Goal: Information Seeking & Learning: Learn about a topic

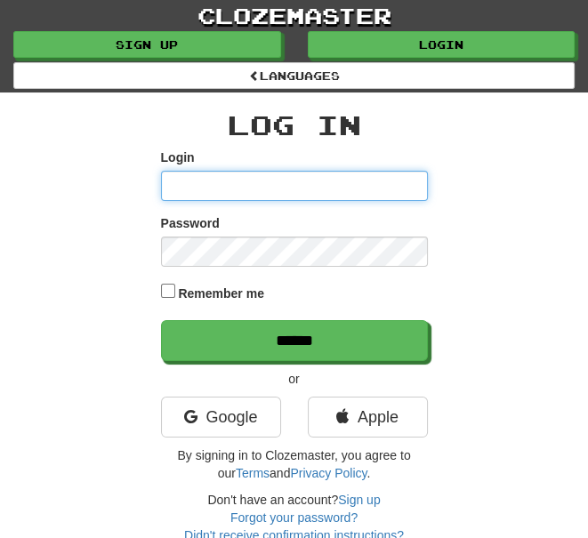
type input "*******"
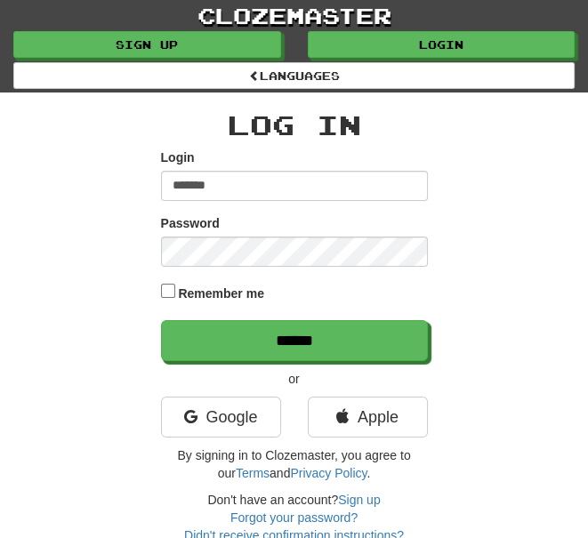
click at [293, 338] on input "******" at bounding box center [294, 340] width 267 height 41
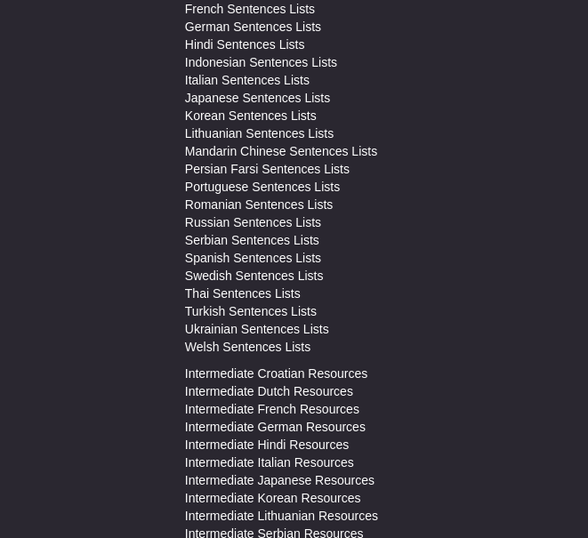
scroll to position [6960, 0]
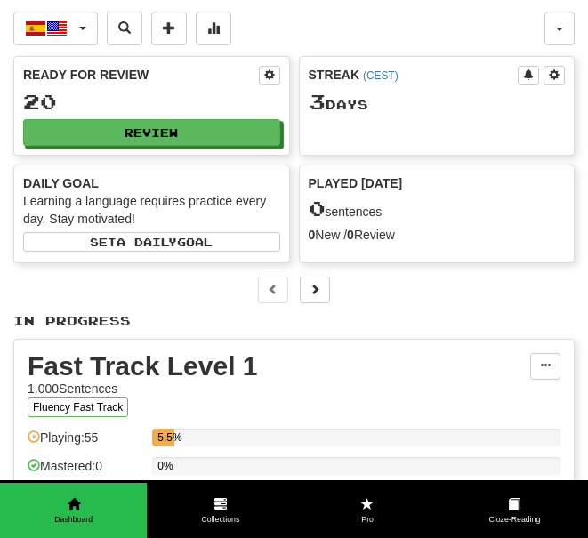
click at [211, 127] on button "Review" at bounding box center [151, 132] width 257 height 27
select select "**"
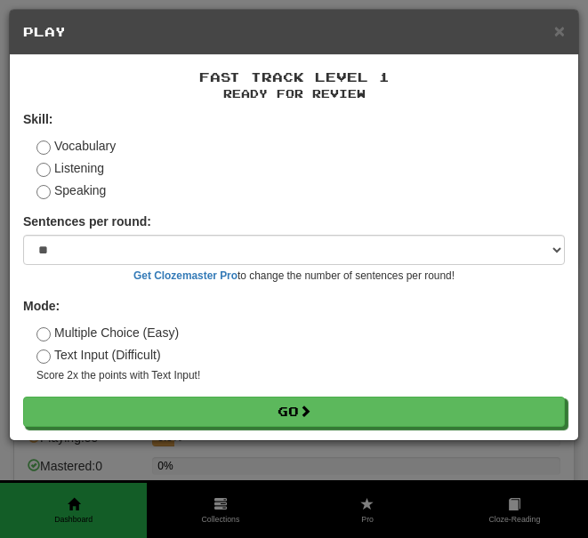
click at [297, 403] on button "Go" at bounding box center [293, 411] width 541 height 30
click at [296, 401] on button "Go" at bounding box center [293, 411] width 541 height 30
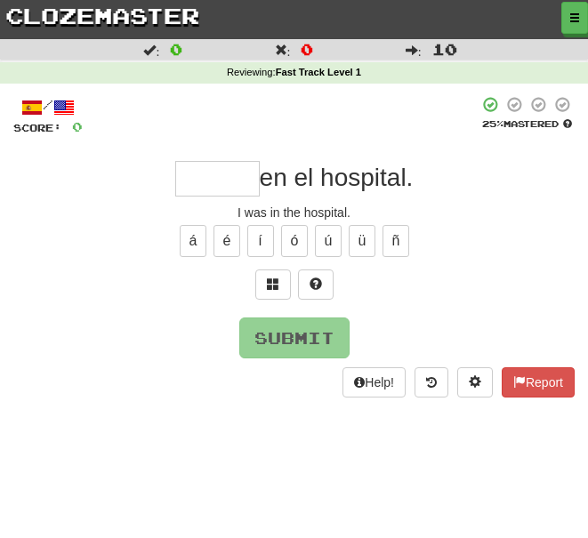
click at [372, 374] on button "Help!" at bounding box center [373, 382] width 63 height 30
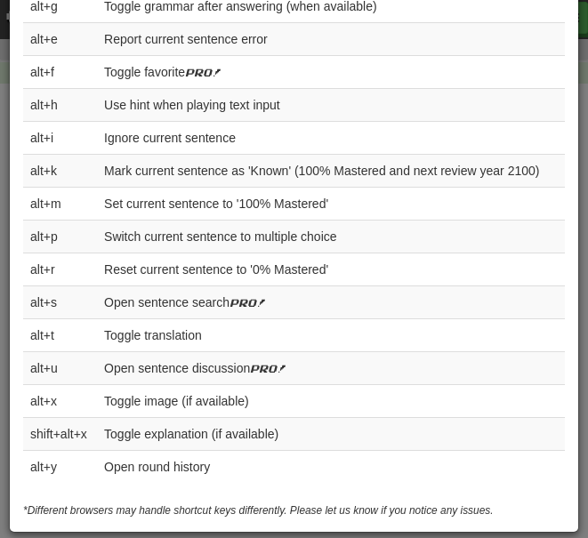
scroll to position [812, 0]
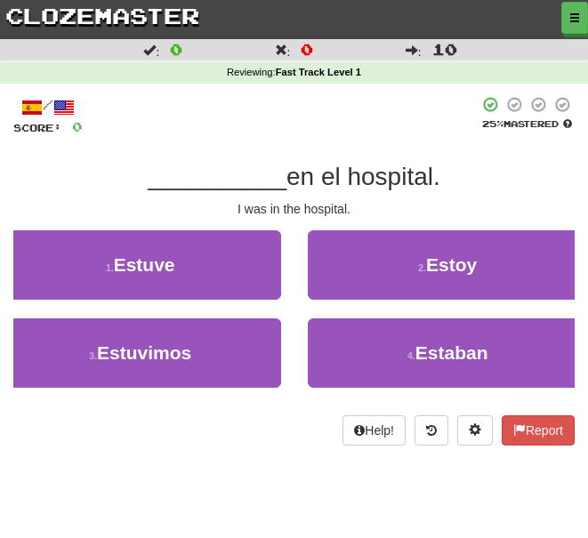
click at [148, 254] on span "Estuve" at bounding box center [144, 264] width 61 height 20
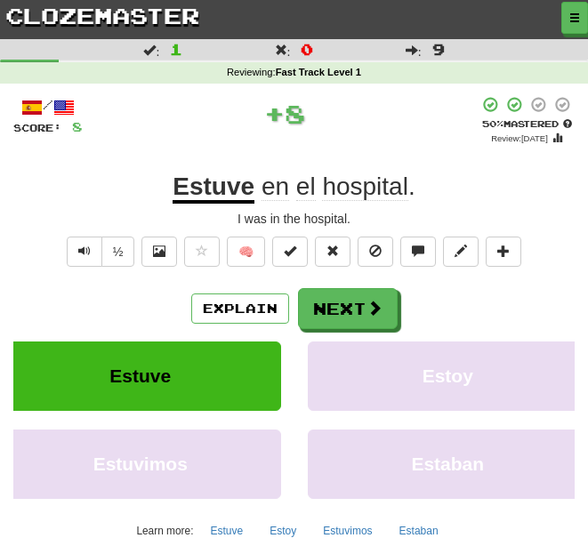
click at [356, 295] on button "Next" at bounding box center [348, 308] width 100 height 41
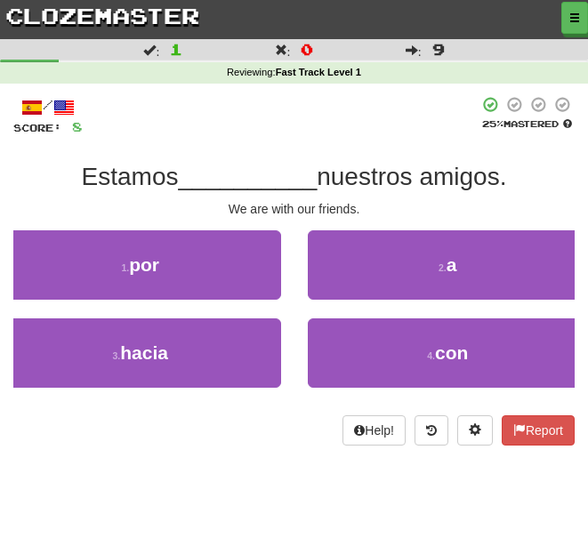
click at [447, 342] on span "con" at bounding box center [451, 352] width 33 height 20
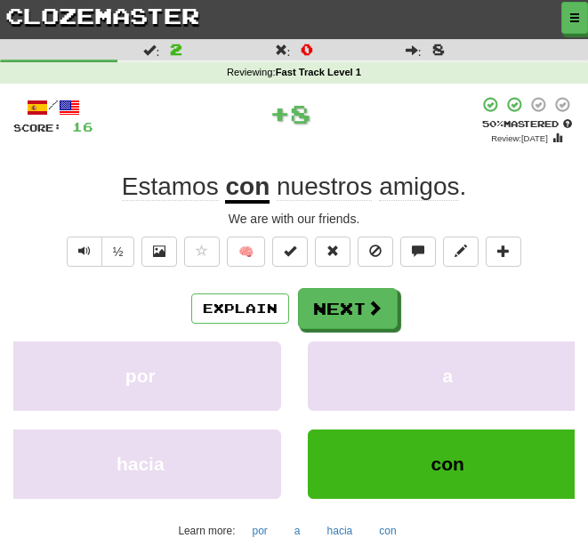
click at [380, 305] on span at bounding box center [374, 308] width 16 height 16
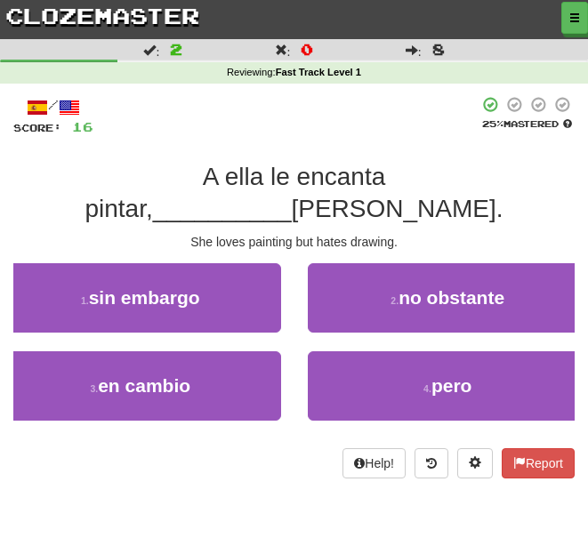
click at [464, 375] on span "pero" at bounding box center [451, 385] width 41 height 20
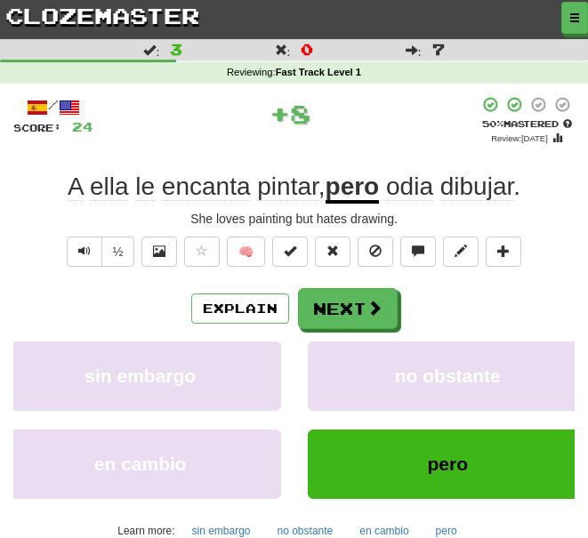
click at [359, 301] on button "Next" at bounding box center [348, 308] width 100 height 41
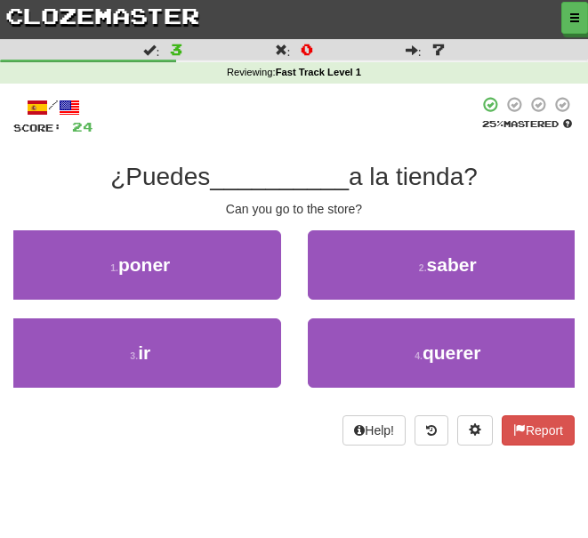
click at [177, 344] on button "3 . ir" at bounding box center [140, 352] width 281 height 69
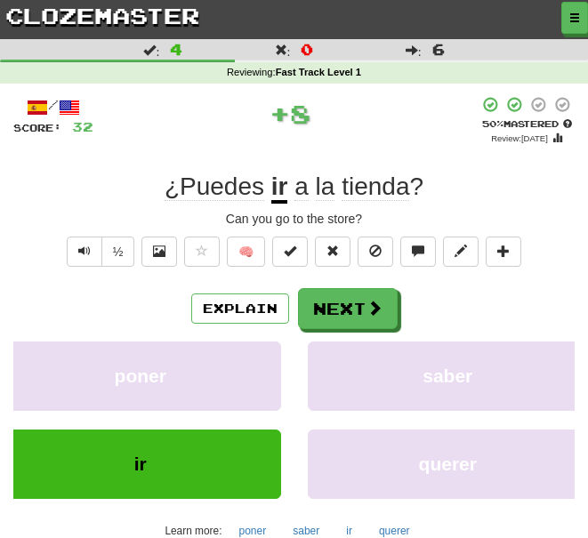
click at [354, 305] on button "Next" at bounding box center [348, 308] width 100 height 41
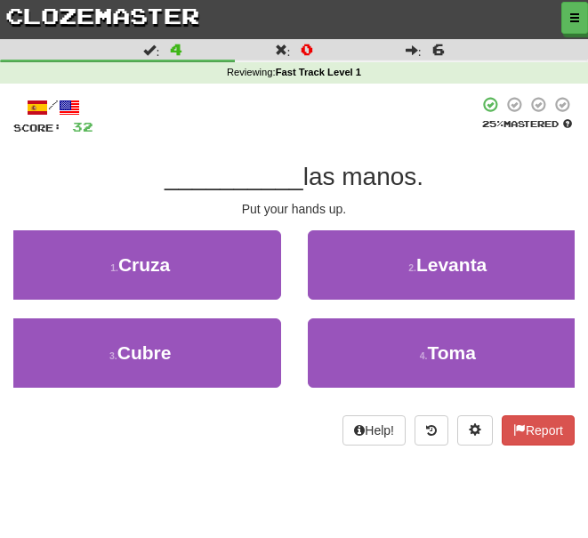
click at [492, 267] on button "2 . Levanta" at bounding box center [448, 264] width 281 height 69
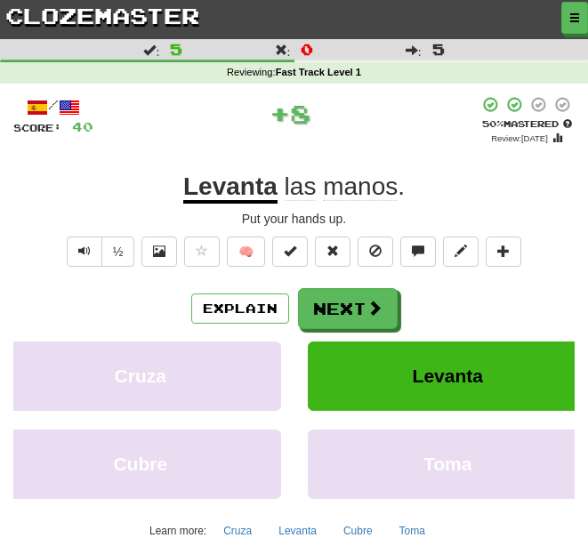
click at [361, 300] on button "Next" at bounding box center [348, 308] width 100 height 41
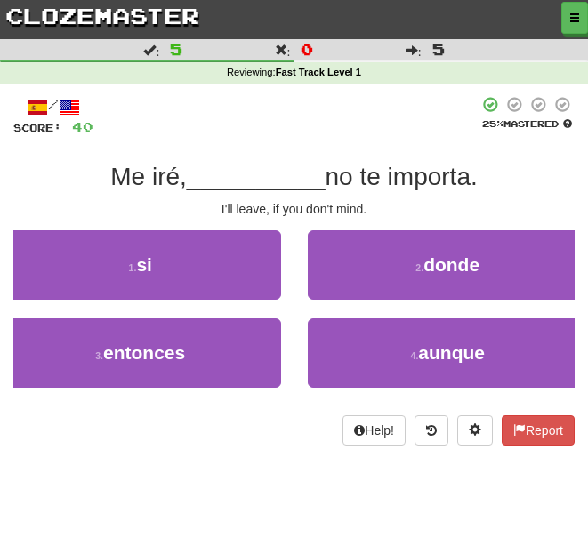
click at [146, 254] on span "si" at bounding box center [144, 264] width 16 height 20
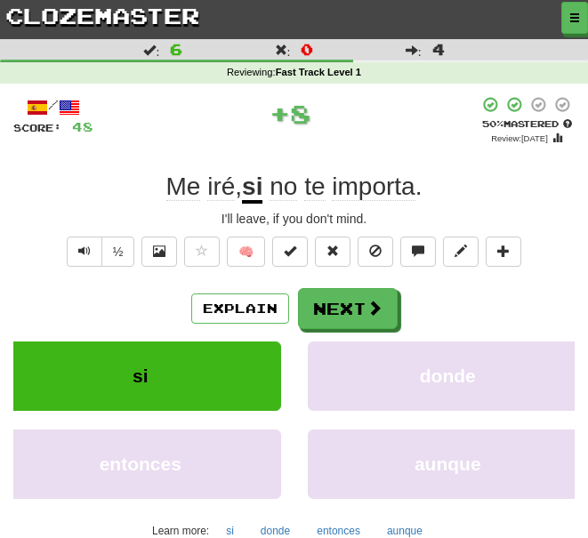
click at [394, 288] on button "Next" at bounding box center [348, 308] width 100 height 41
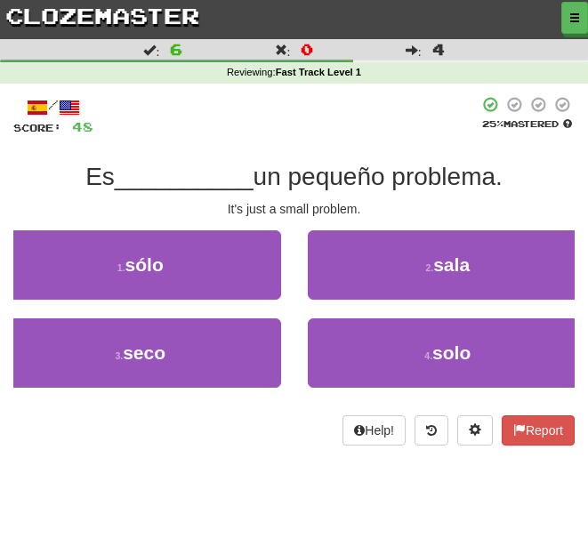
click at [437, 349] on span "solo" at bounding box center [451, 352] width 38 height 20
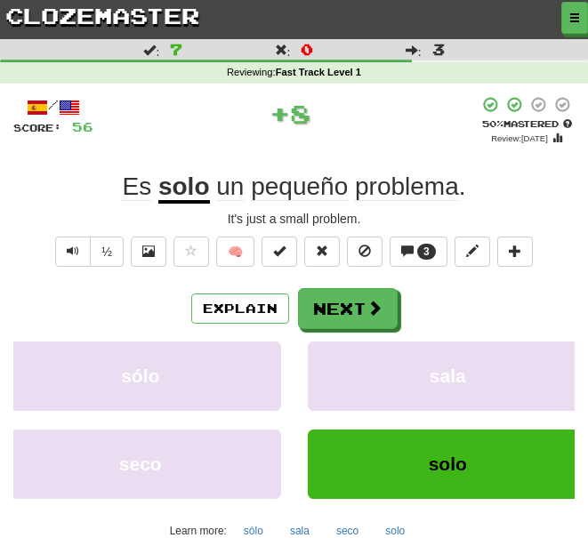
click at [374, 302] on span at bounding box center [374, 308] width 16 height 16
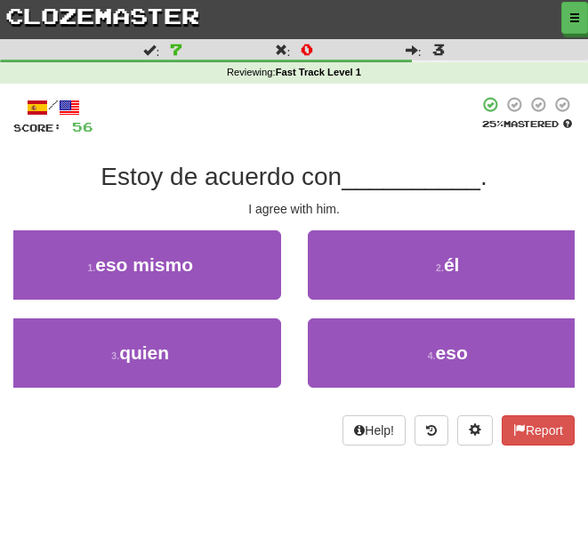
click at [474, 269] on button "2 . él" at bounding box center [448, 264] width 281 height 69
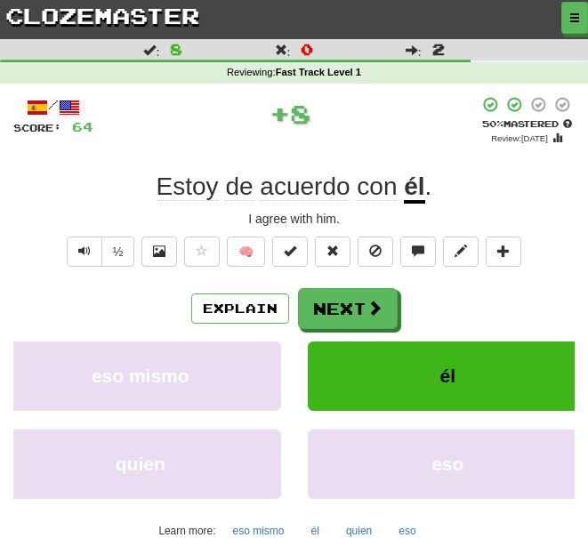
click at [363, 295] on button "Next" at bounding box center [348, 308] width 100 height 41
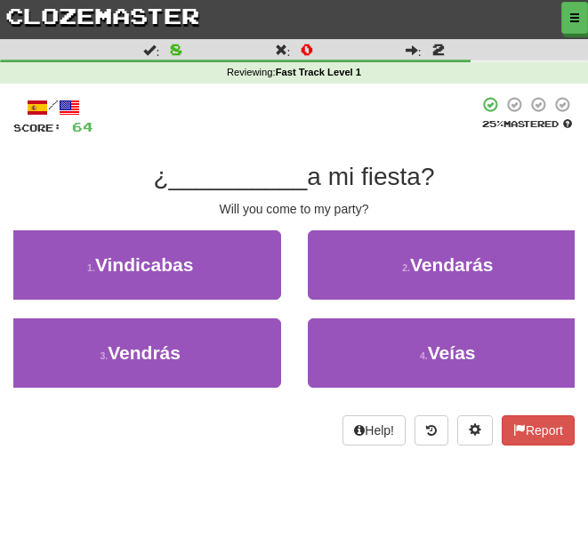
click at [448, 272] on span "Vendarás" at bounding box center [451, 264] width 83 height 20
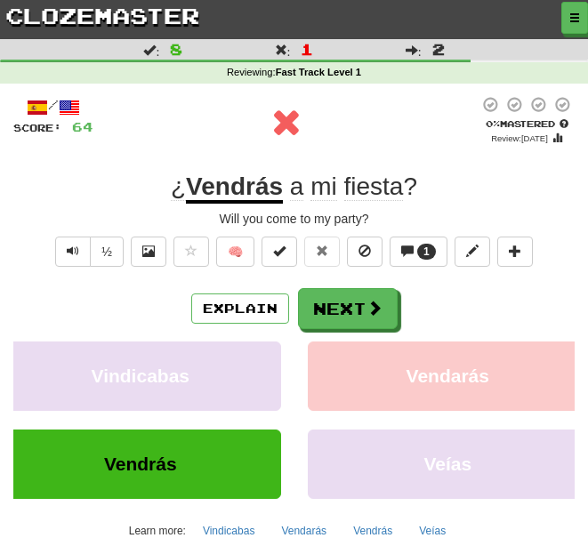
click at [354, 307] on button "Next" at bounding box center [348, 308] width 100 height 41
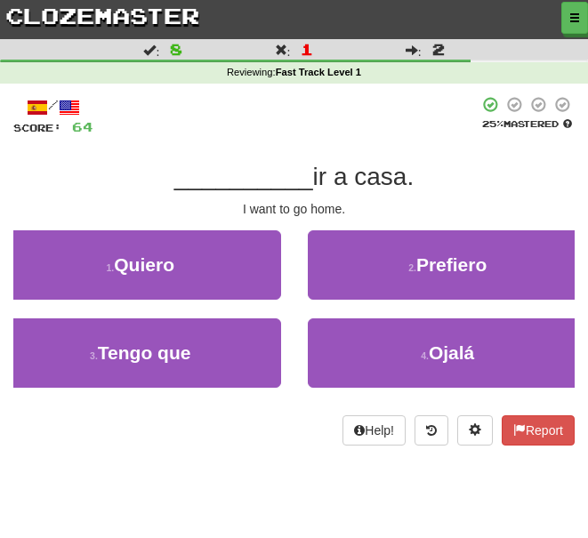
click at [171, 248] on button "1 . Quiero" at bounding box center [140, 264] width 281 height 69
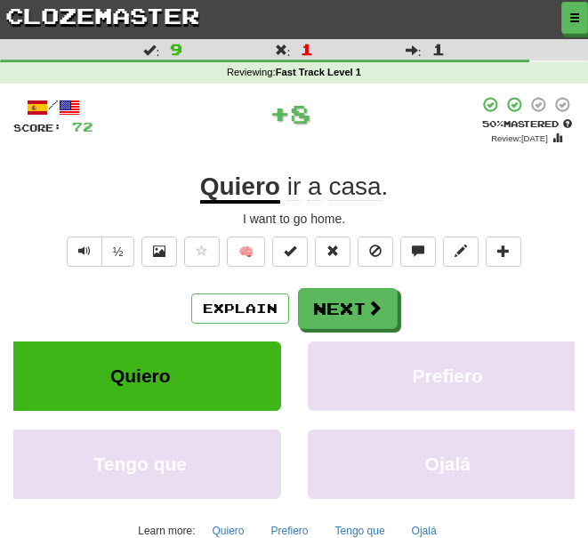
click at [372, 292] on button "Next" at bounding box center [348, 308] width 100 height 41
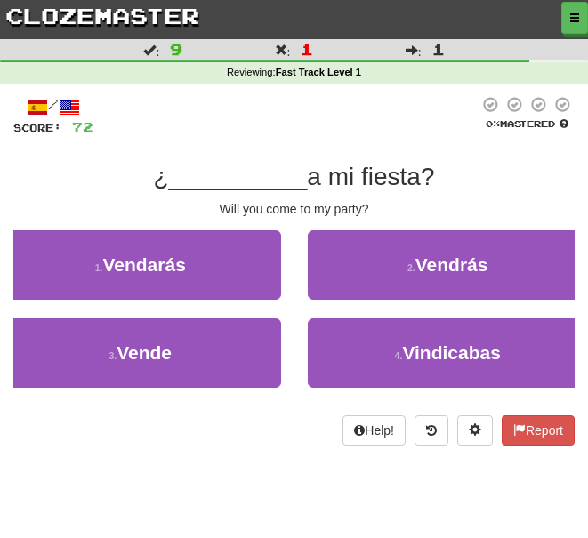
click at [452, 267] on span "Vendrás" at bounding box center [451, 264] width 73 height 20
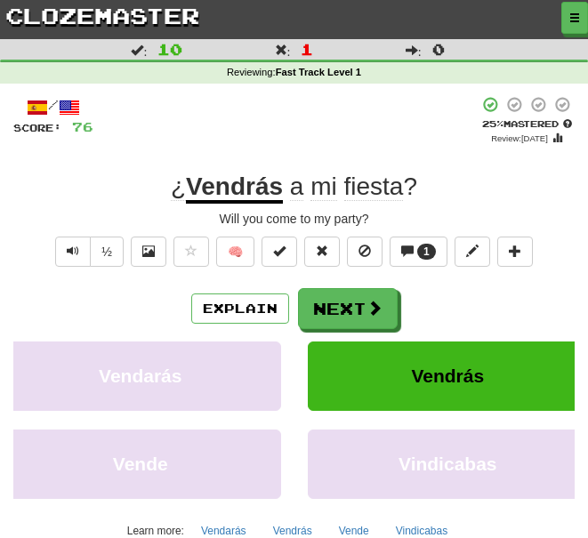
click at [366, 302] on span at bounding box center [374, 308] width 16 height 16
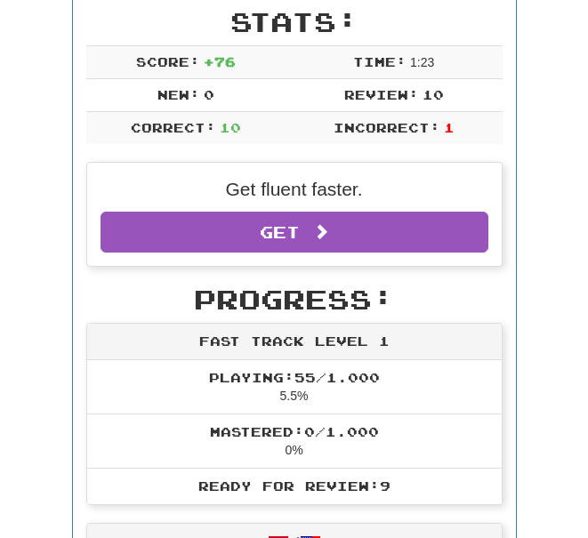
scroll to position [274, 0]
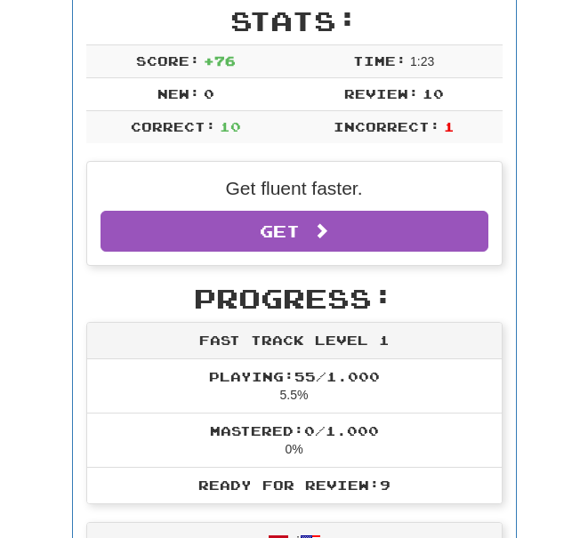
click at [289, 234] on link "Get Clozemaster Pro" at bounding box center [294, 231] width 388 height 41
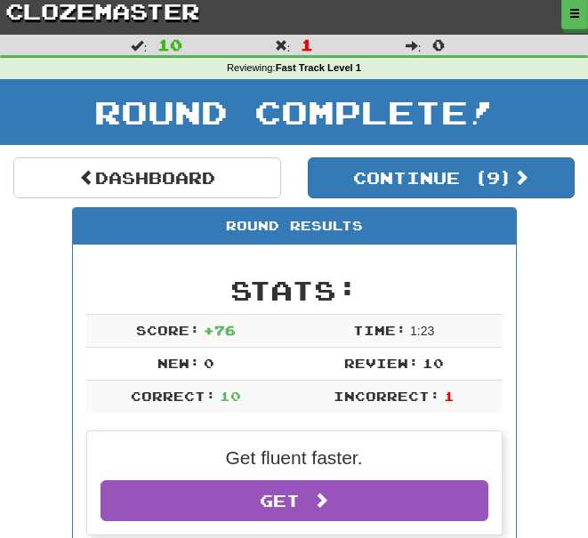
scroll to position [0, 0]
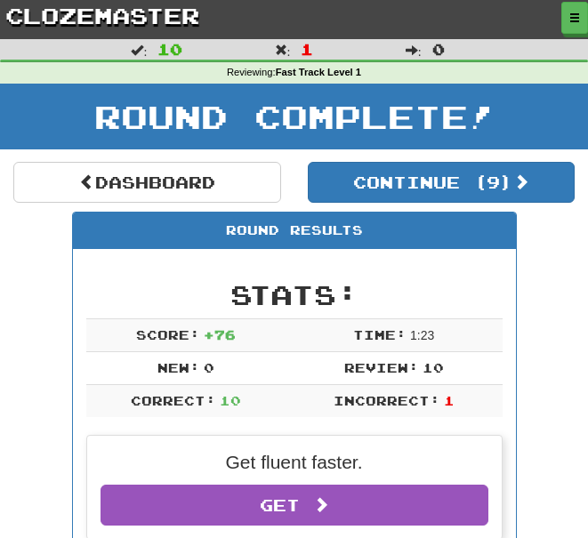
click at [524, 173] on span at bounding box center [521, 181] width 16 height 16
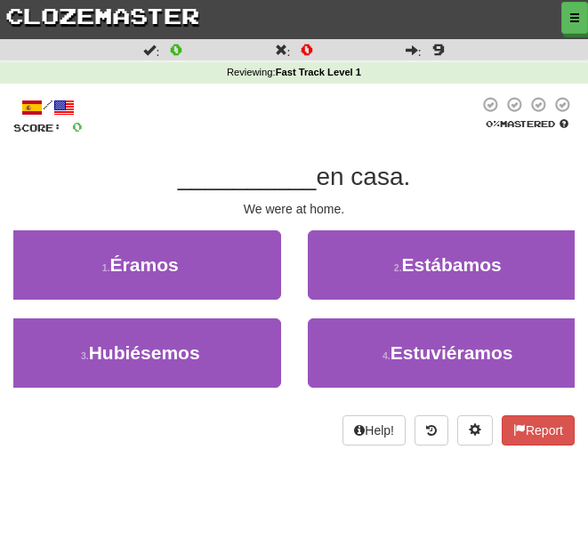
click at [450, 351] on span "Estuviéramos" at bounding box center [451, 352] width 123 height 20
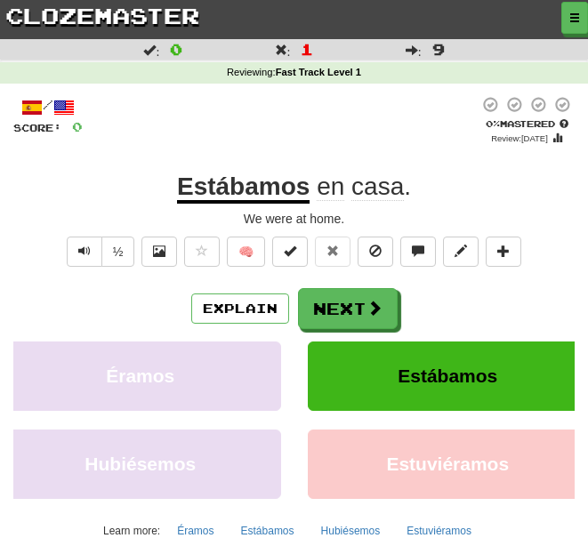
click at [384, 314] on button "Next" at bounding box center [348, 308] width 100 height 41
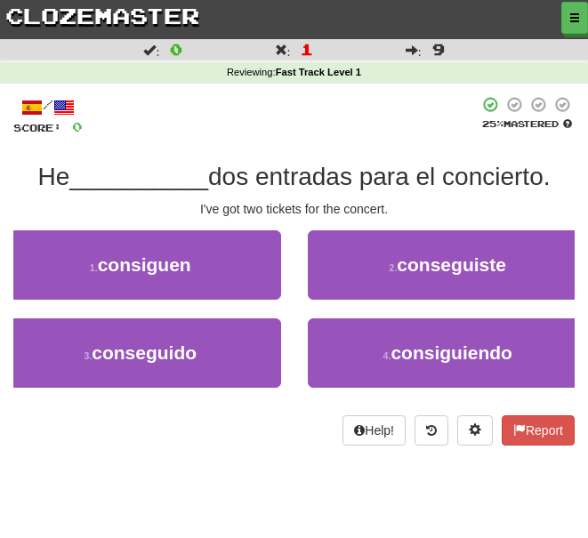
click at [176, 345] on span "conseguido" at bounding box center [144, 352] width 105 height 20
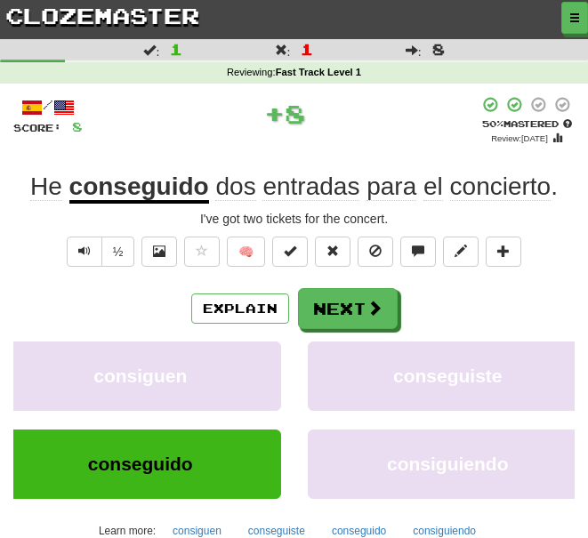
click at [356, 292] on button "Next" at bounding box center [348, 308] width 100 height 41
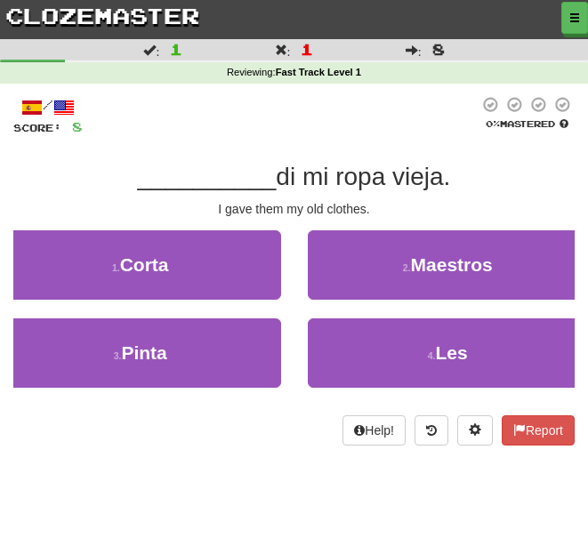
click at [454, 351] on span "Les" at bounding box center [452, 352] width 32 height 20
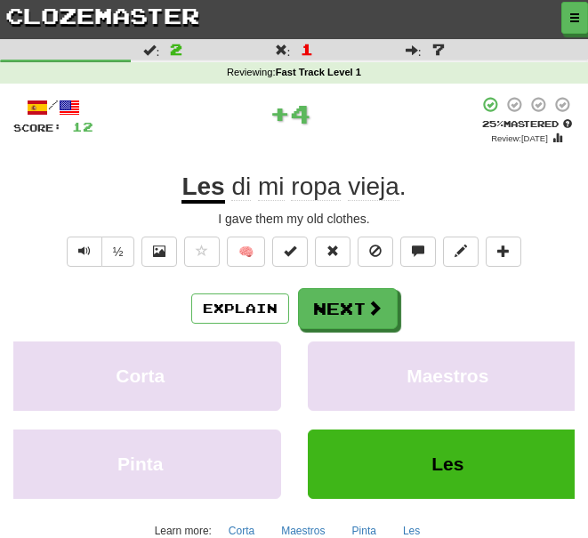
click at [359, 300] on button "Next" at bounding box center [348, 308] width 100 height 41
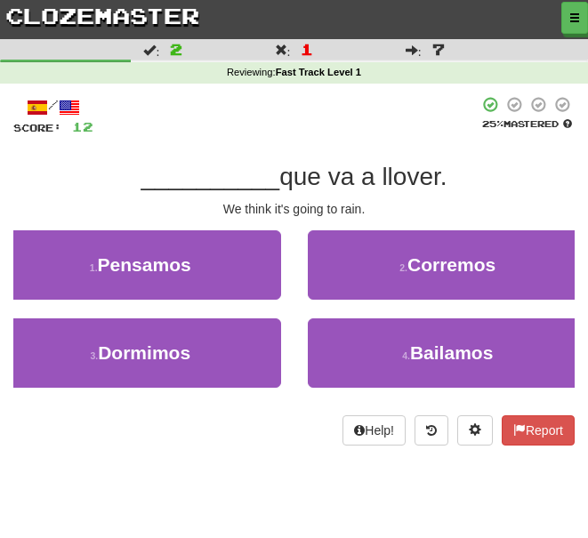
click at [204, 255] on button "1 . Pensamos" at bounding box center [140, 264] width 281 height 69
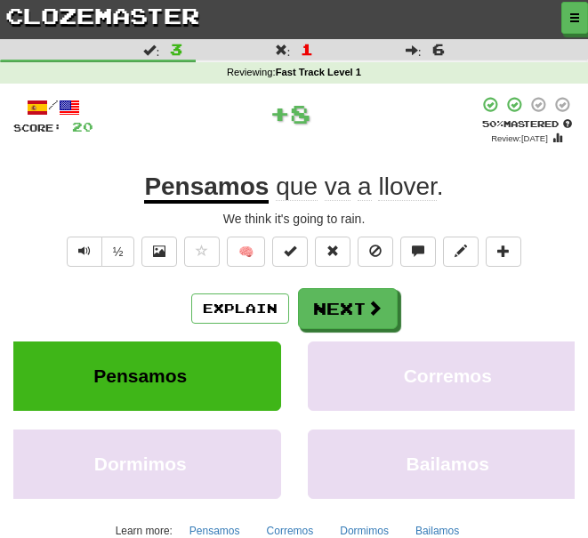
click at [387, 307] on button "Next" at bounding box center [348, 308] width 100 height 41
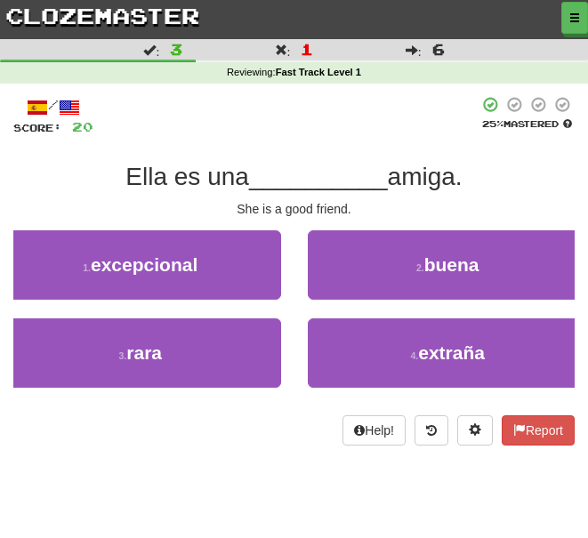
click at [472, 273] on span "buena" at bounding box center [451, 264] width 55 height 20
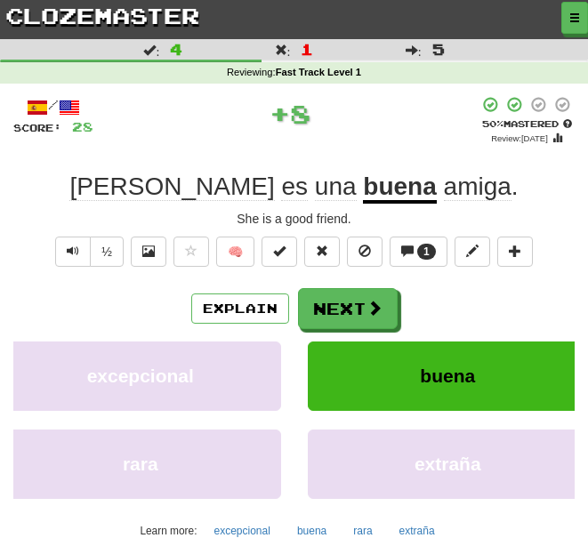
click at [386, 300] on button "Next" at bounding box center [348, 308] width 100 height 41
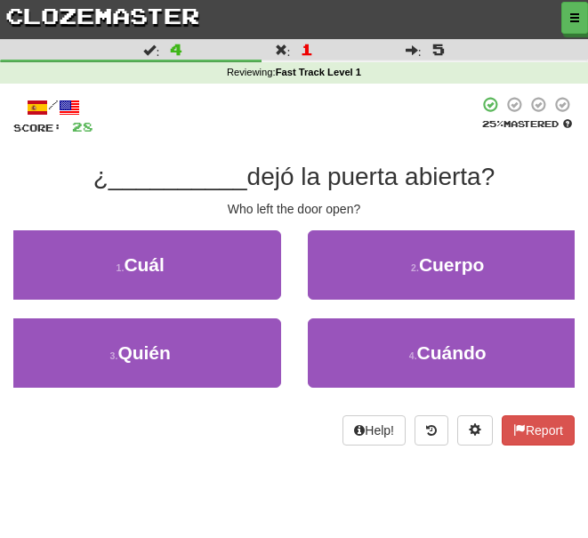
click at [162, 342] on span "Quién" at bounding box center [143, 352] width 53 height 20
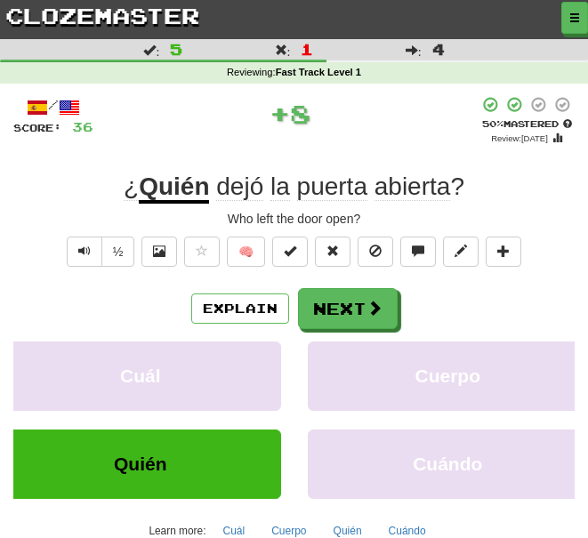
click at [385, 306] on button "Next" at bounding box center [348, 308] width 100 height 41
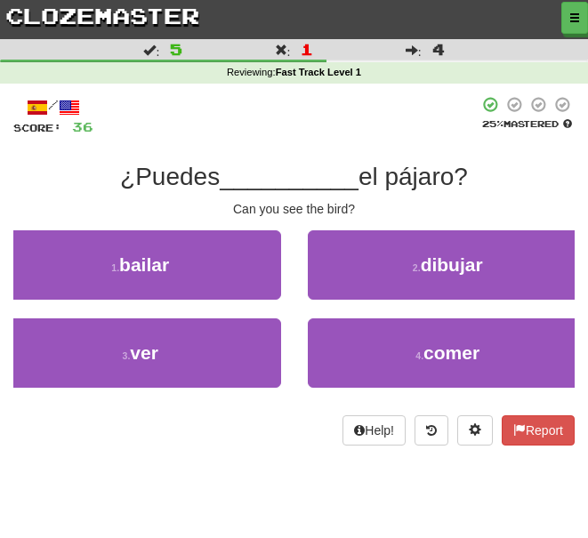
click at [191, 333] on button "3 . ver" at bounding box center [140, 352] width 281 height 69
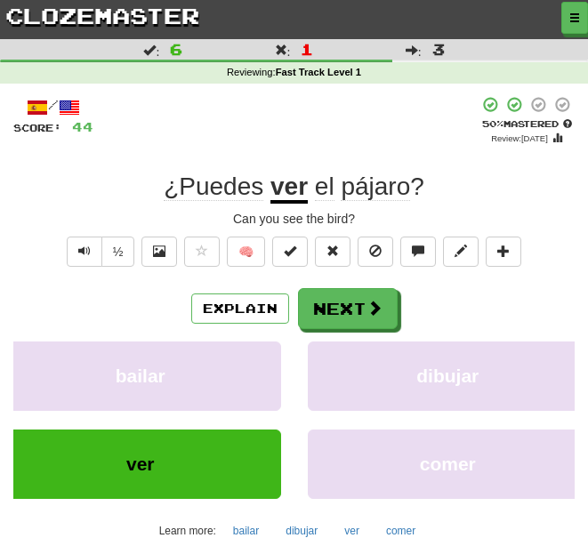
click at [385, 311] on button "Next" at bounding box center [348, 308] width 100 height 41
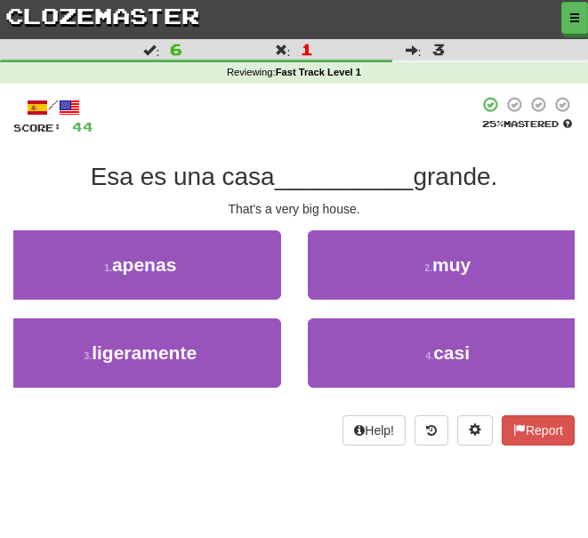
click at [460, 290] on button "2 . muy" at bounding box center [448, 264] width 281 height 69
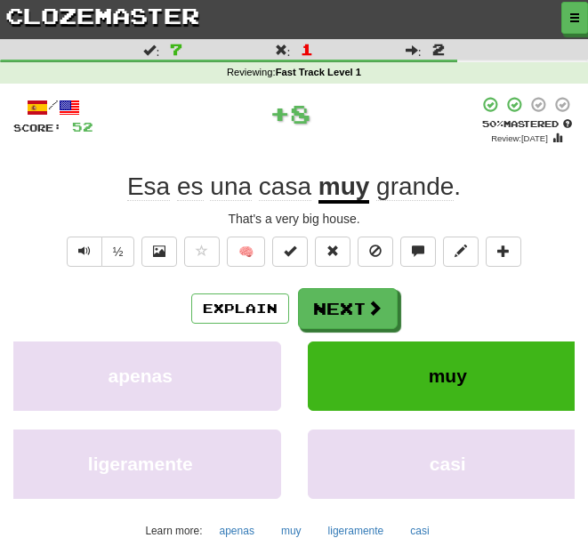
click at [354, 290] on button "Next" at bounding box center [348, 308] width 100 height 41
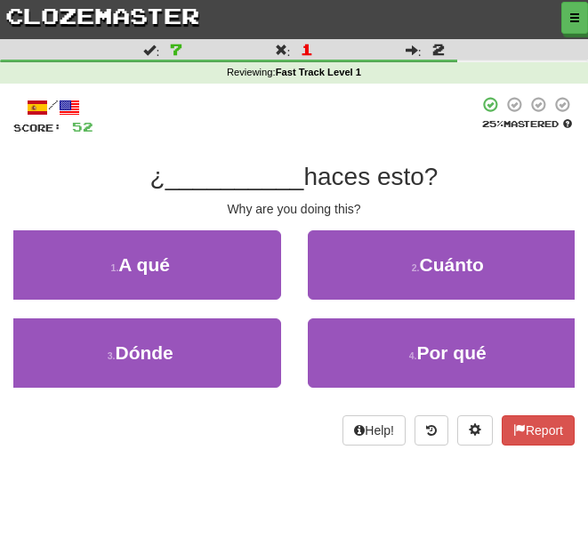
click at [478, 338] on button "4 . Por qué" at bounding box center [448, 352] width 281 height 69
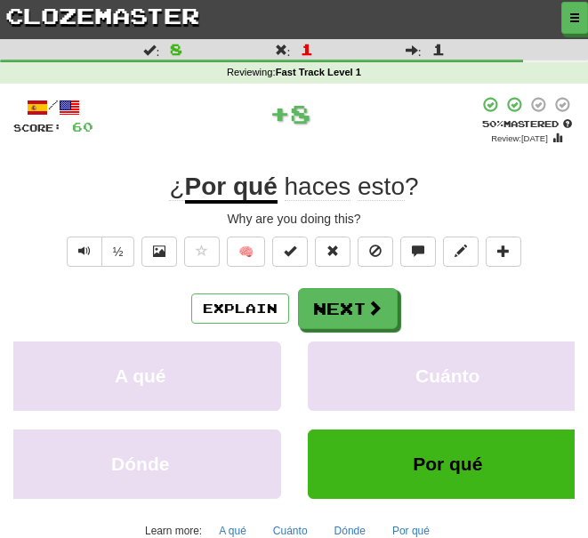
click at [391, 301] on button "Next" at bounding box center [348, 308] width 100 height 41
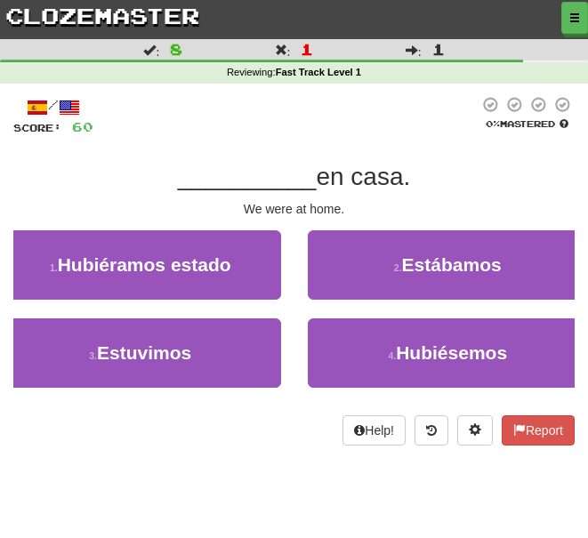
click at [484, 269] on span "Estábamos" at bounding box center [452, 264] width 100 height 20
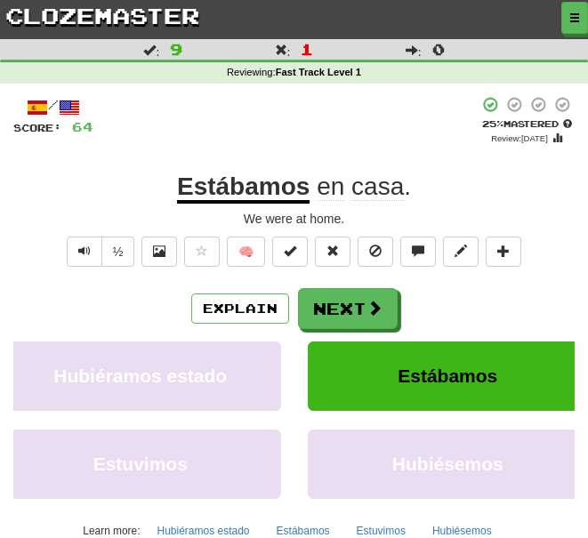
click at [382, 308] on button "Next" at bounding box center [348, 308] width 100 height 41
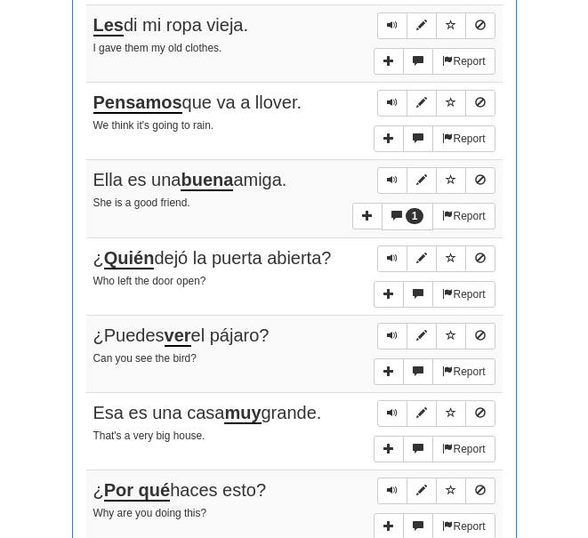
scroll to position [1158, 0]
click at [428, 333] on button "Sentence controls" at bounding box center [421, 336] width 30 height 27
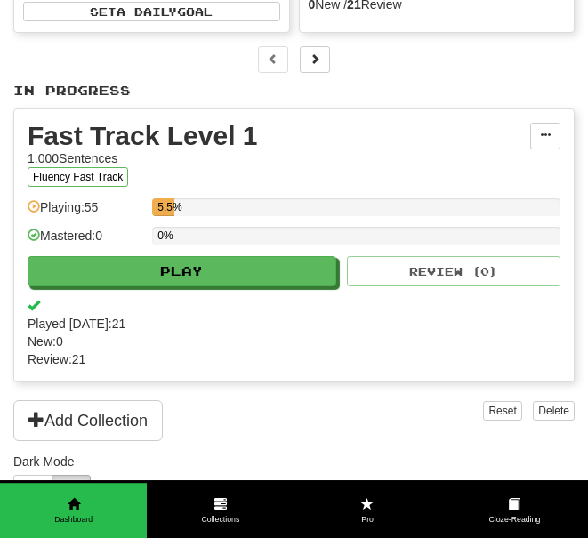
scroll to position [262, 0]
click at [273, 266] on button "Play" at bounding box center [182, 271] width 308 height 30
select select "**"
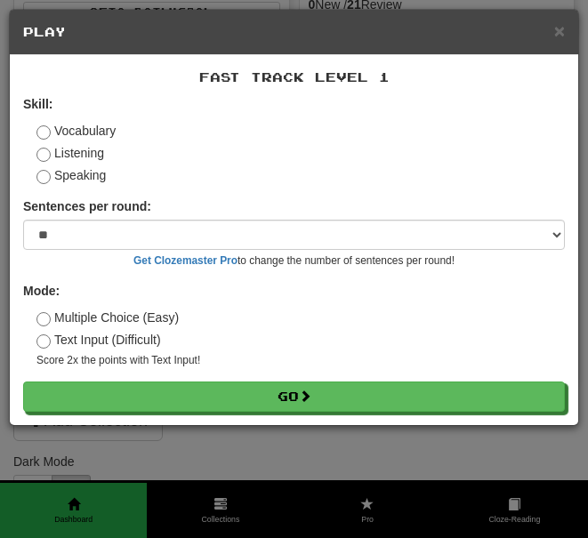
click at [64, 151] on label "Listening" at bounding box center [70, 153] width 68 height 18
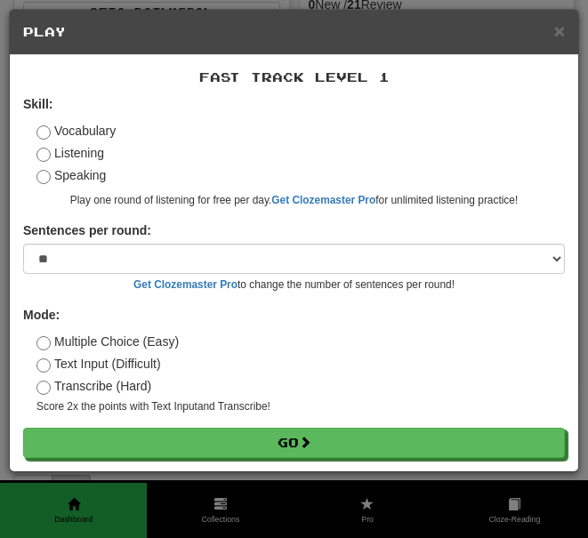
click at [300, 428] on button "Go" at bounding box center [293, 443] width 541 height 30
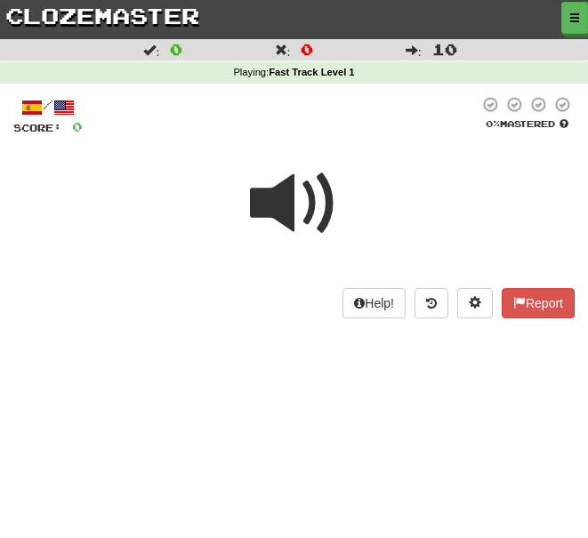
click at [287, 196] on span at bounding box center [294, 203] width 89 height 89
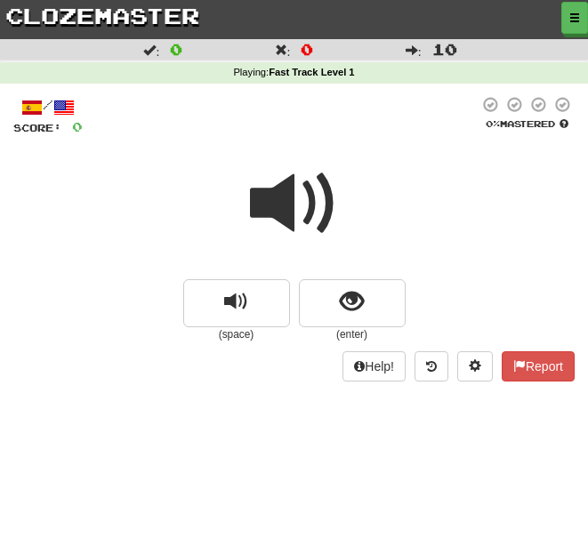
click at [348, 296] on span "show sentence" at bounding box center [352, 302] width 24 height 24
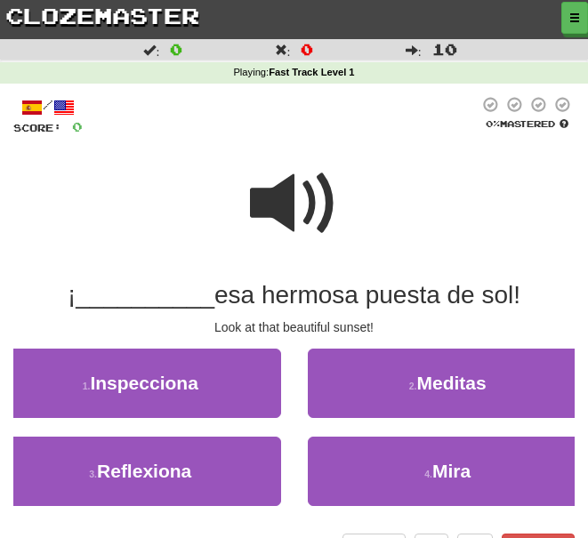
click at [498, 458] on button "4 . Mira" at bounding box center [448, 470] width 281 height 69
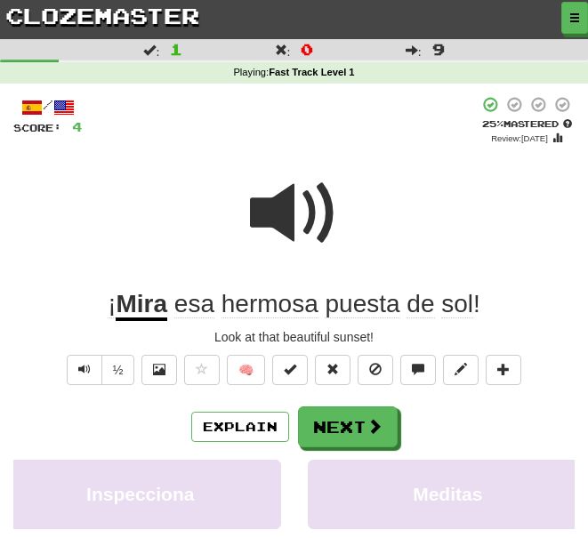
click at [369, 418] on span at bounding box center [374, 426] width 16 height 16
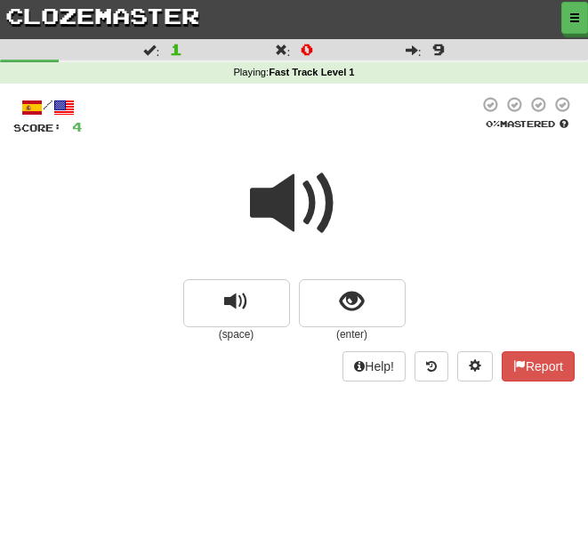
click at [370, 306] on button "show sentence" at bounding box center [352, 303] width 107 height 48
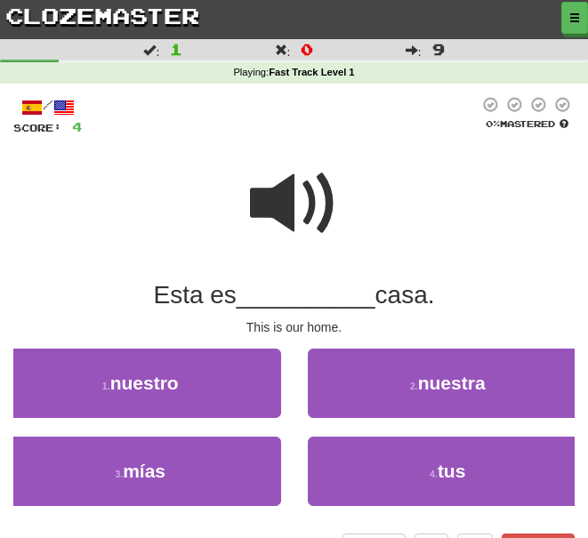
click at [450, 386] on span "nuestra" at bounding box center [452, 382] width 68 height 20
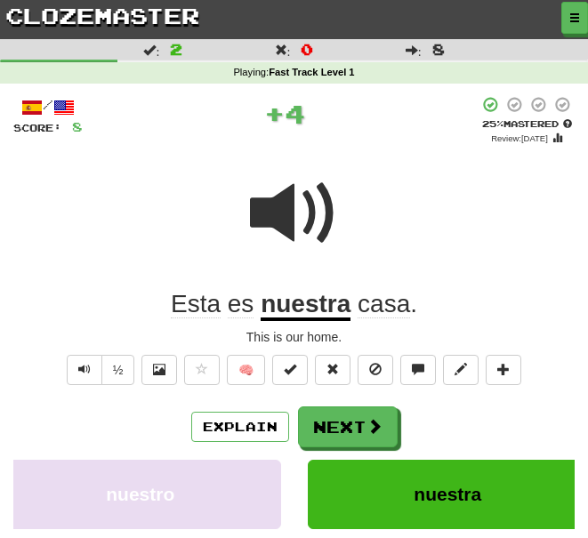
click at [470, 474] on button "nuestra" at bounding box center [448, 494] width 281 height 69
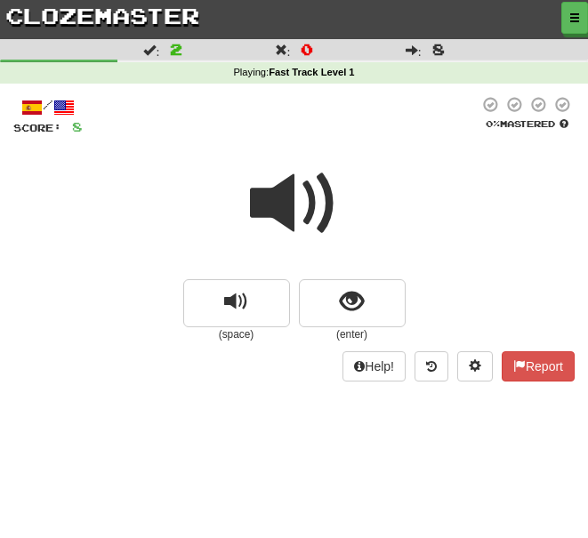
click at [359, 300] on span "show sentence" at bounding box center [352, 302] width 24 height 24
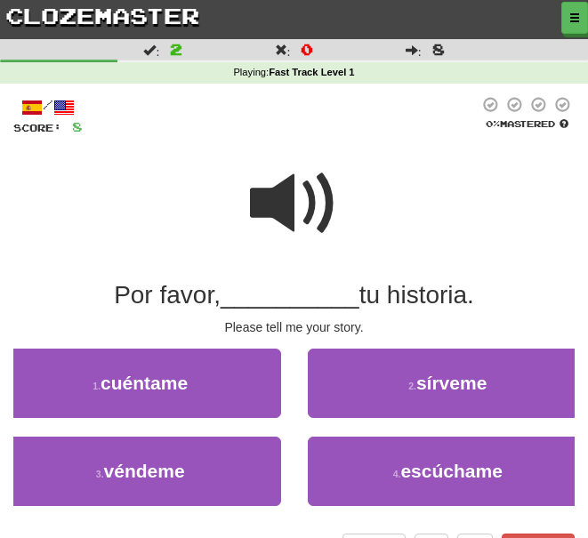
click at [208, 378] on button "1 . cuéntame" at bounding box center [140, 382] width 281 height 69
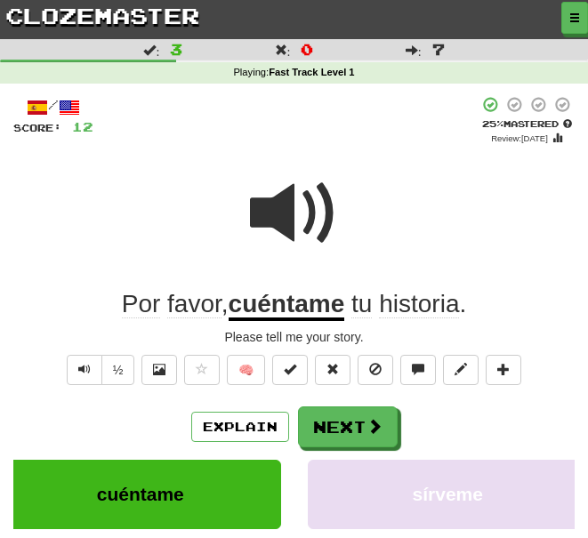
click at [390, 413] on button "Next" at bounding box center [348, 426] width 100 height 41
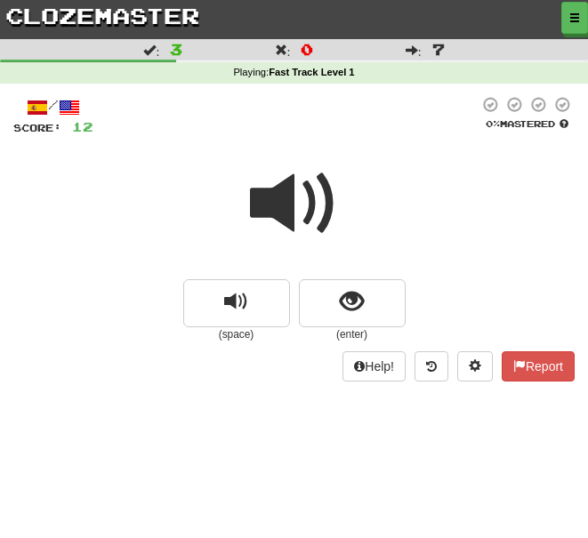
click at [355, 301] on span "show sentence" at bounding box center [352, 302] width 24 height 24
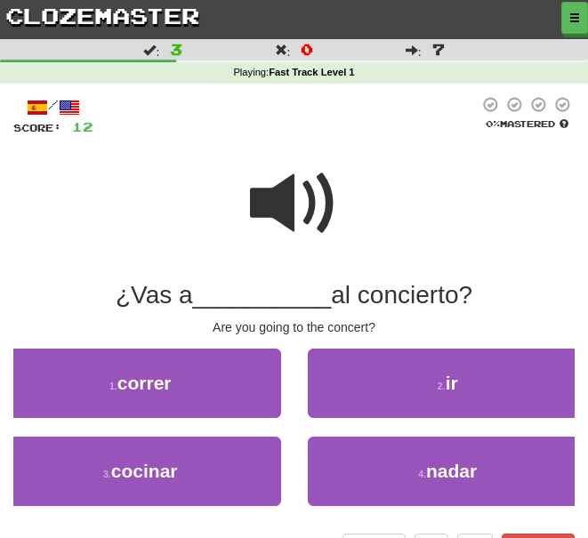
click at [470, 386] on button "2 . ir" at bounding box center [448, 382] width 281 height 69
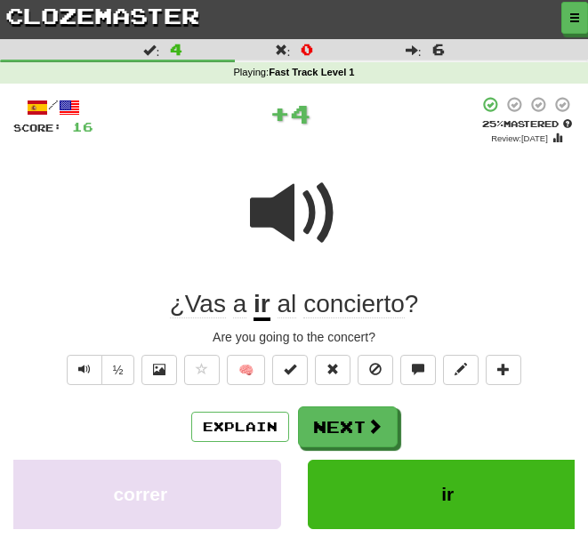
click at [377, 418] on span at bounding box center [374, 426] width 16 height 16
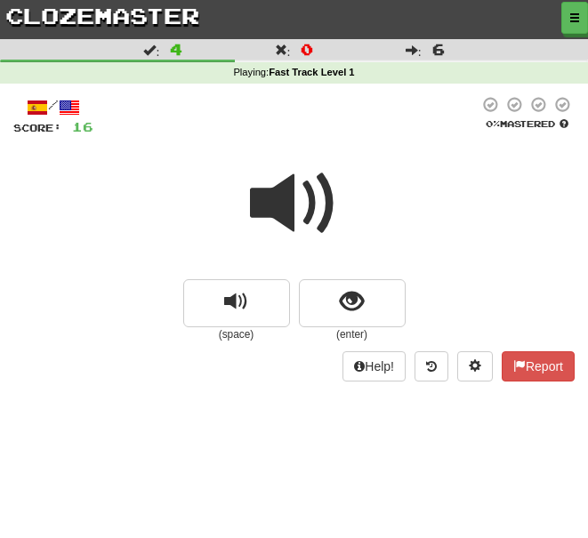
click at [387, 315] on button "show sentence" at bounding box center [352, 303] width 107 height 48
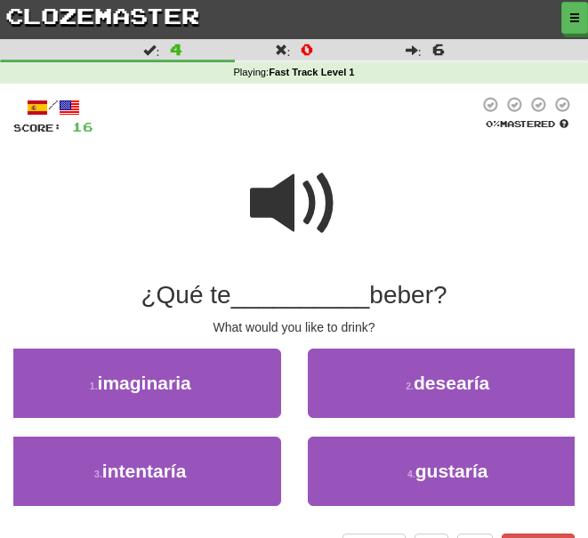
click at [452, 466] on span "gustaría" at bounding box center [451, 470] width 73 height 20
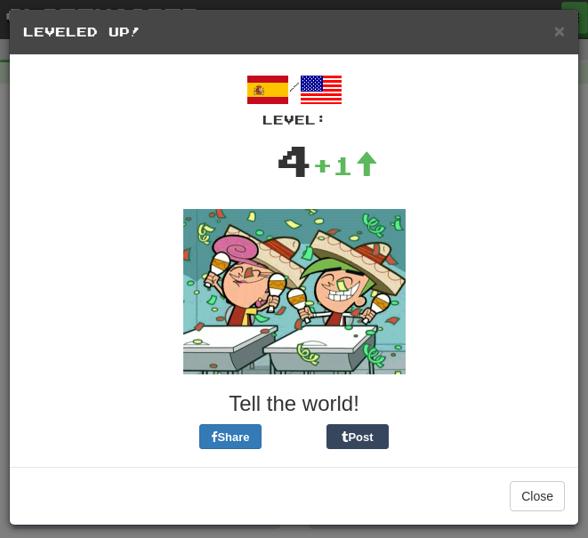
click at [548, 492] on button "Close" at bounding box center [536, 496] width 55 height 30
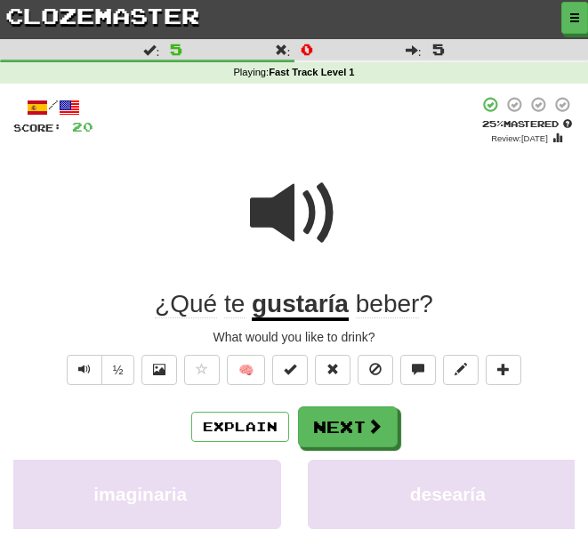
click at [376, 411] on button "Next" at bounding box center [348, 426] width 100 height 41
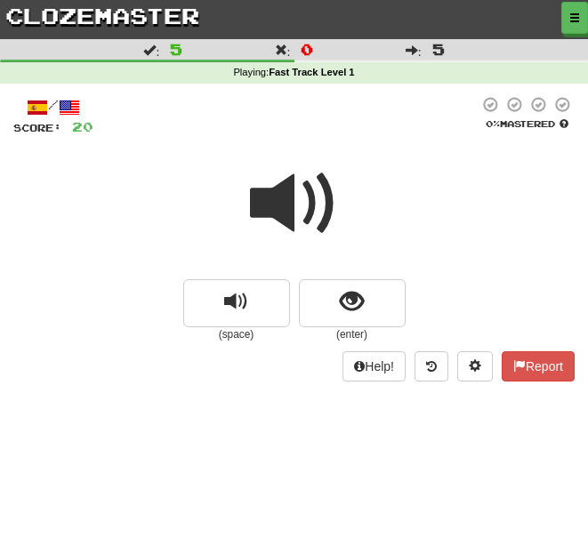
click at [372, 299] on button "show sentence" at bounding box center [352, 303] width 107 height 48
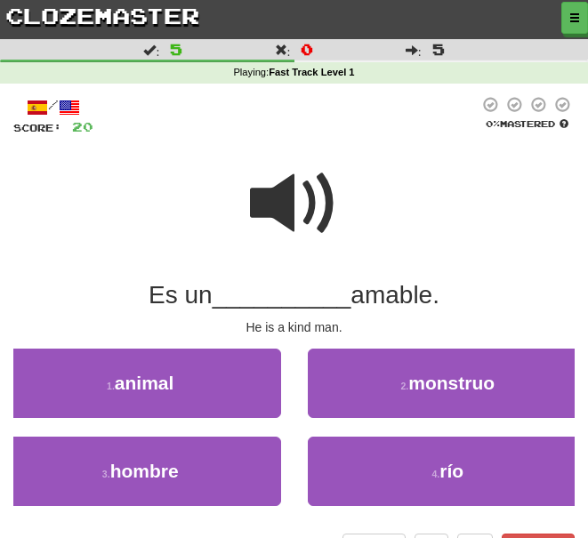
click at [198, 463] on button "3 . hombre" at bounding box center [140, 470] width 281 height 69
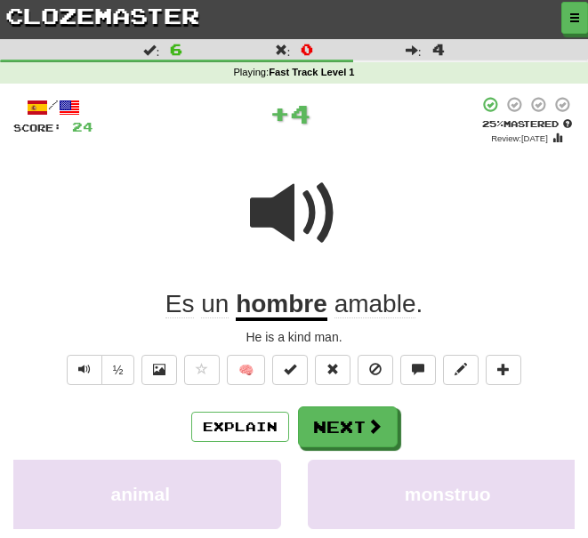
click at [381, 418] on span at bounding box center [374, 426] width 16 height 16
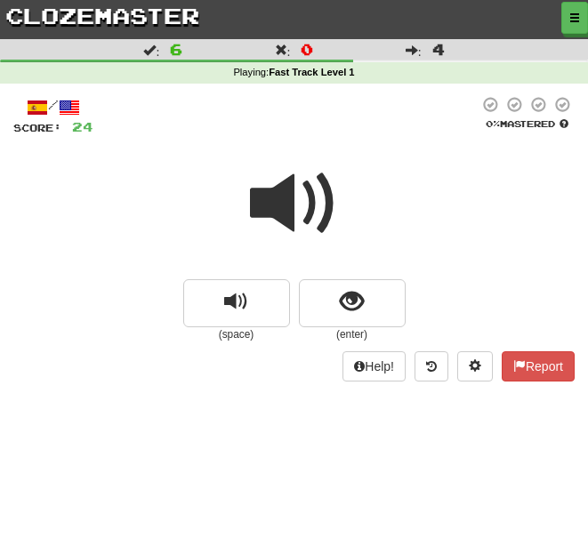
click at [356, 304] on span "show sentence" at bounding box center [352, 302] width 24 height 24
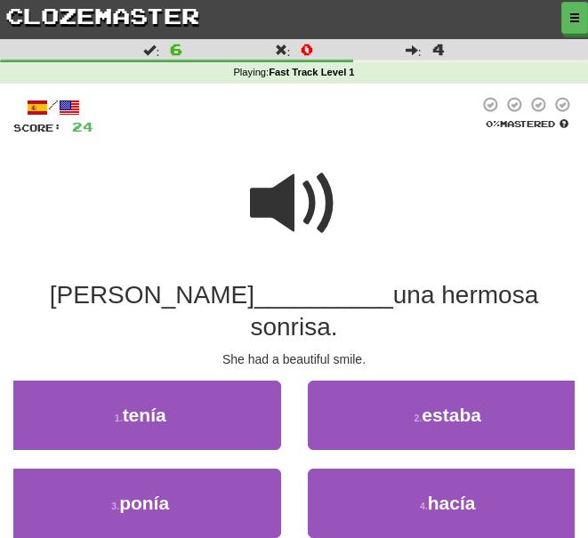
click at [154, 404] on span "tenía" at bounding box center [145, 414] width 44 height 20
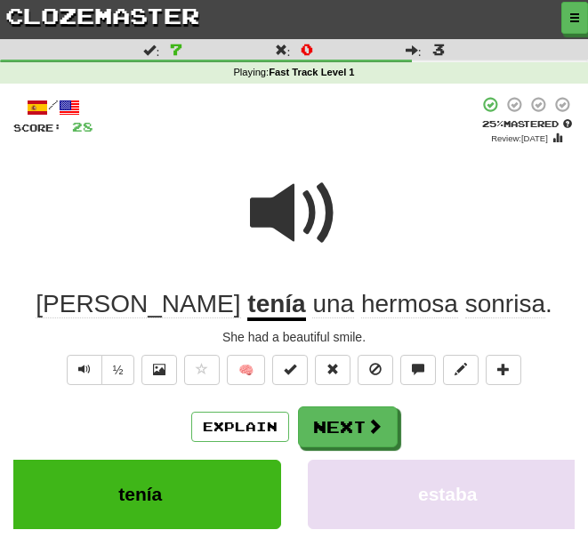
click at [381, 418] on span at bounding box center [374, 426] width 16 height 16
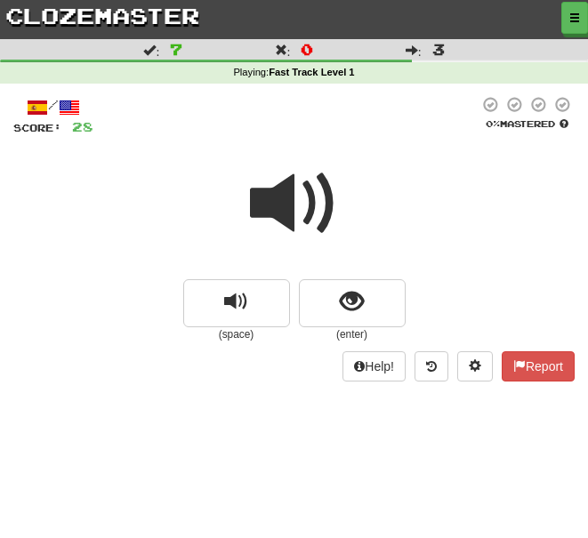
click at [375, 304] on button "show sentence" at bounding box center [352, 303] width 107 height 48
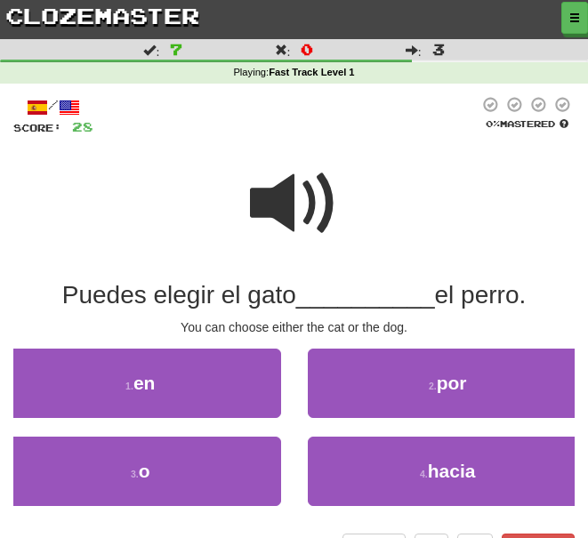
click at [193, 456] on button "3 . o" at bounding box center [140, 470] width 281 height 69
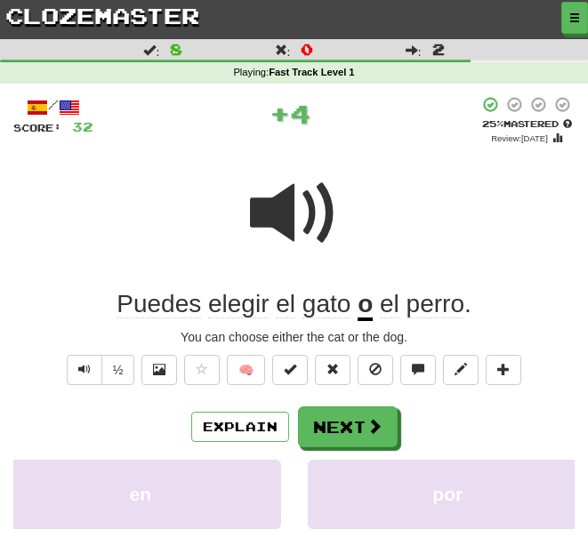
click at [393, 418] on button "Next" at bounding box center [348, 426] width 100 height 41
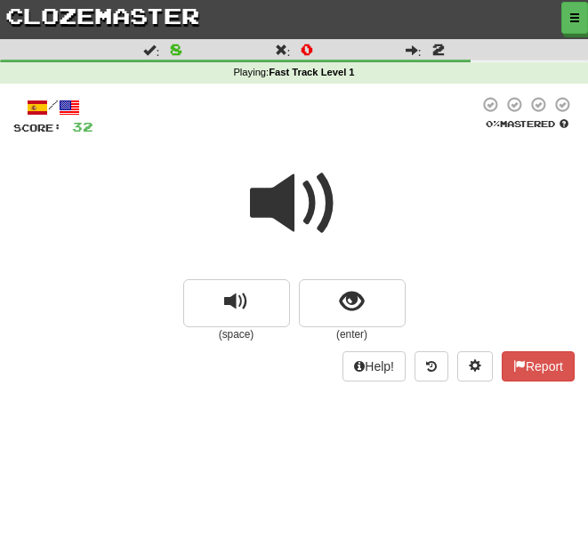
click at [363, 301] on span "show sentence" at bounding box center [352, 302] width 24 height 24
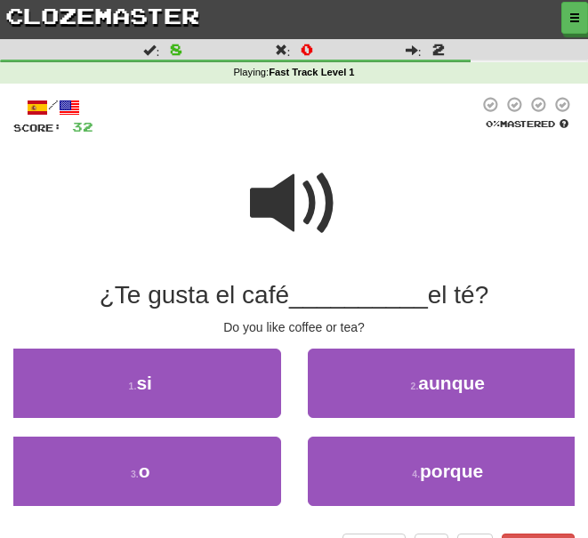
click at [175, 455] on button "3 . o" at bounding box center [140, 470] width 281 height 69
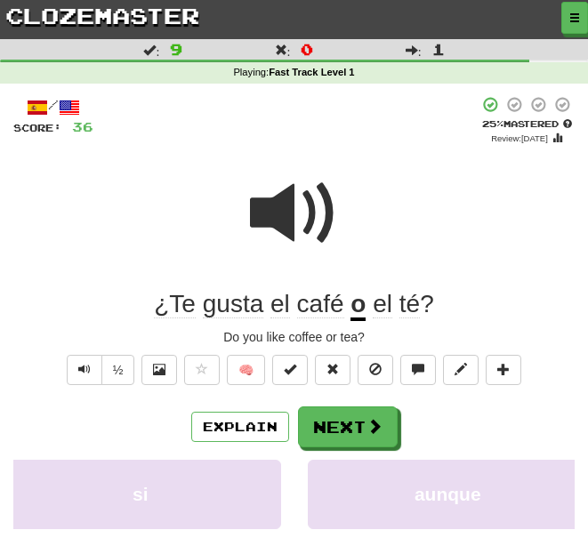
click at [381, 415] on button "Next" at bounding box center [348, 426] width 100 height 41
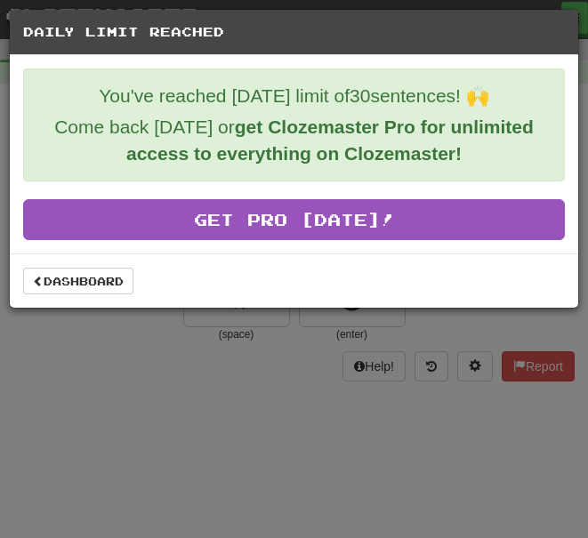
click at [80, 274] on link "Dashboard" at bounding box center [78, 281] width 110 height 27
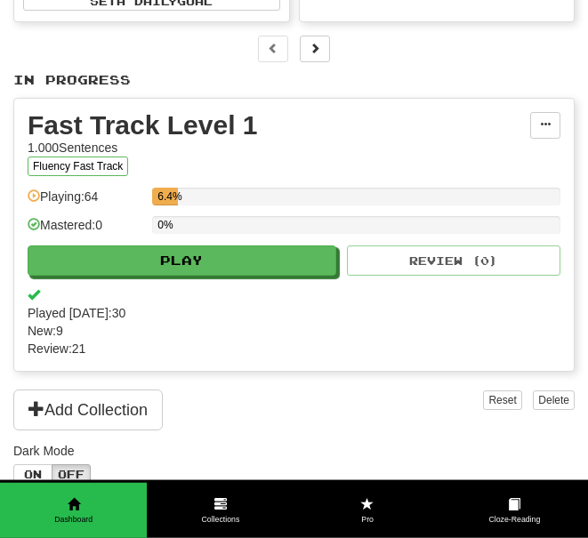
scroll to position [244, 0]
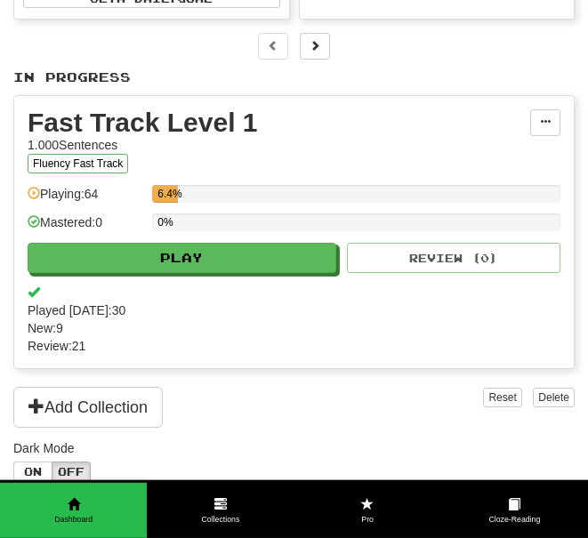
click at [257, 243] on button "Play" at bounding box center [182, 258] width 308 height 30
select select "**"
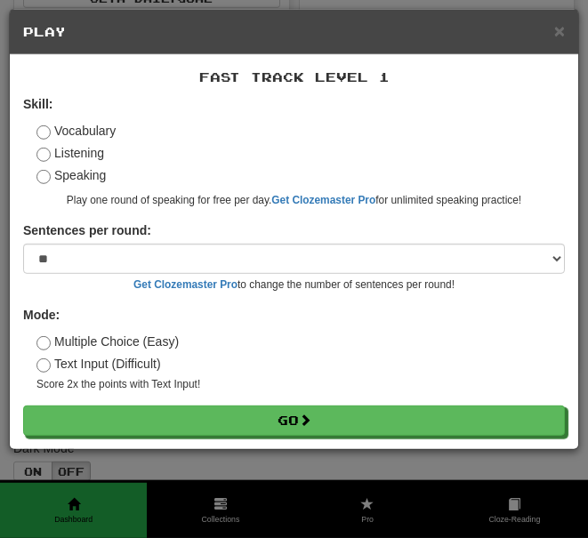
click at [302, 409] on button "Go" at bounding box center [293, 420] width 541 height 30
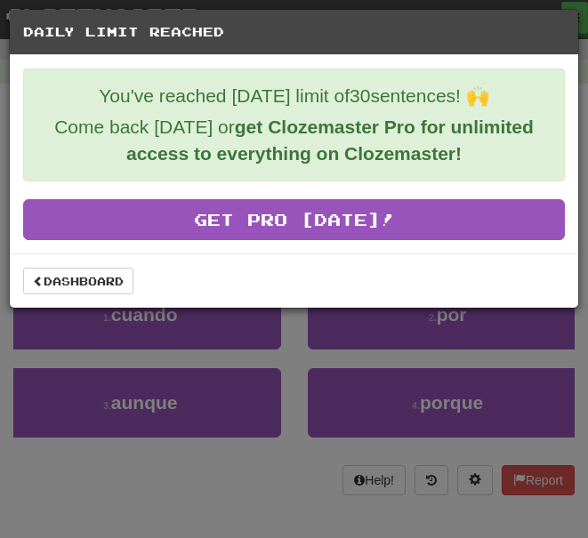
click at [101, 274] on link "Dashboard" at bounding box center [78, 281] width 110 height 27
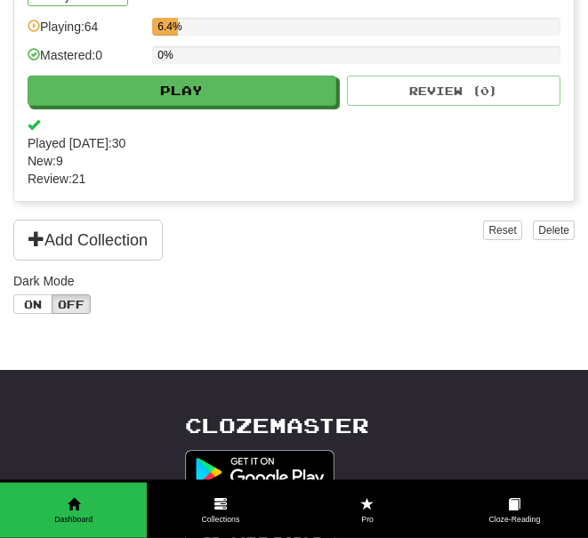
scroll to position [412, 0]
